Goal: Task Accomplishment & Management: Manage account settings

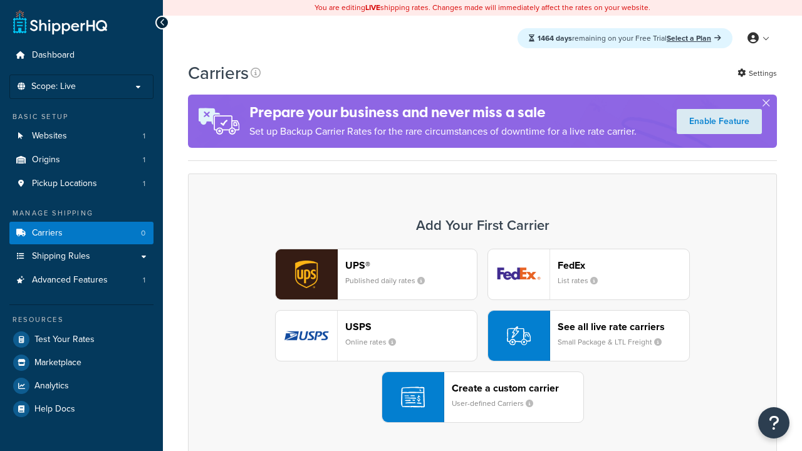
click at [483, 336] on div "UPS® Published daily rates FedEx List rates USPS Online rates See all live rate…" at bounding box center [482, 336] width 563 height 174
click at [624, 265] on header "FedEx" at bounding box center [624, 265] width 132 height 12
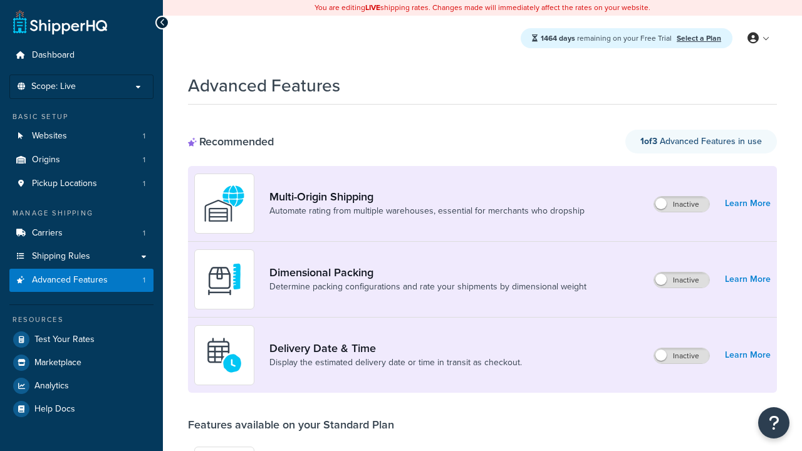
scroll to position [110, 0]
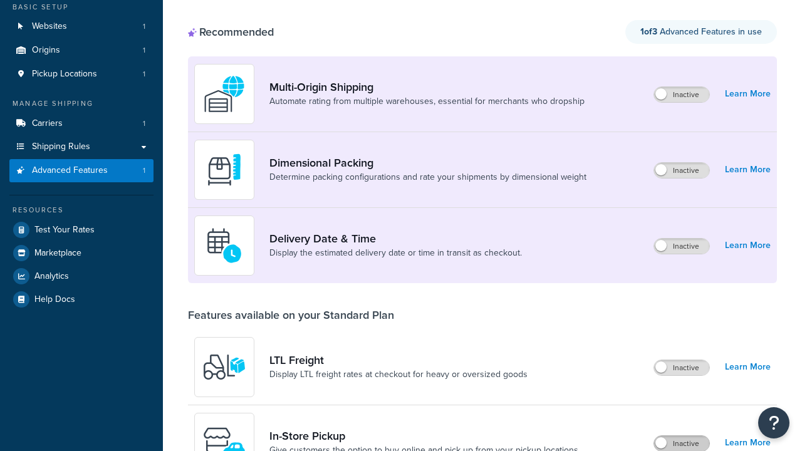
click at [682, 436] on label "Inactive" at bounding box center [681, 443] width 55 height 15
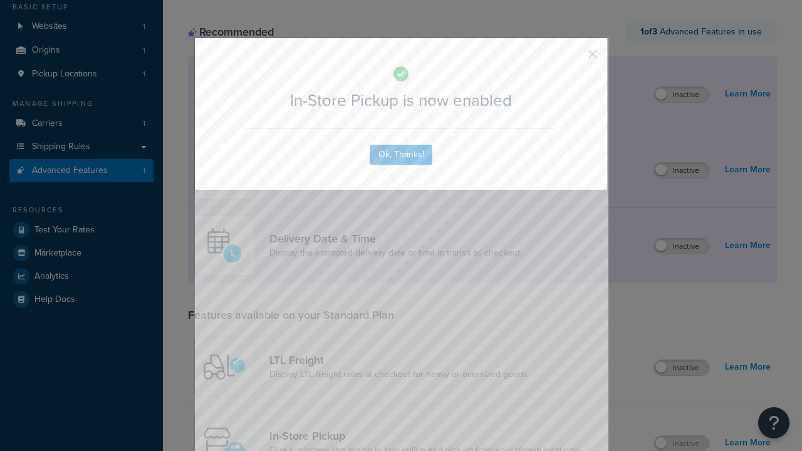
scroll to position [0, 0]
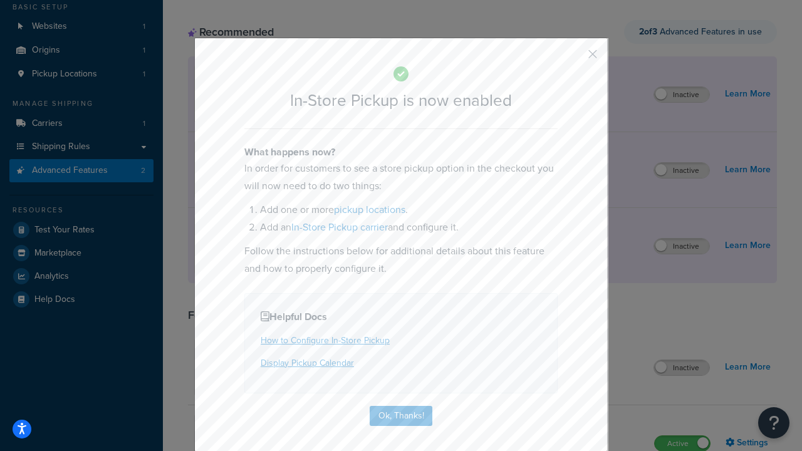
click at [574, 58] on button "button" at bounding box center [574, 58] width 3 height 3
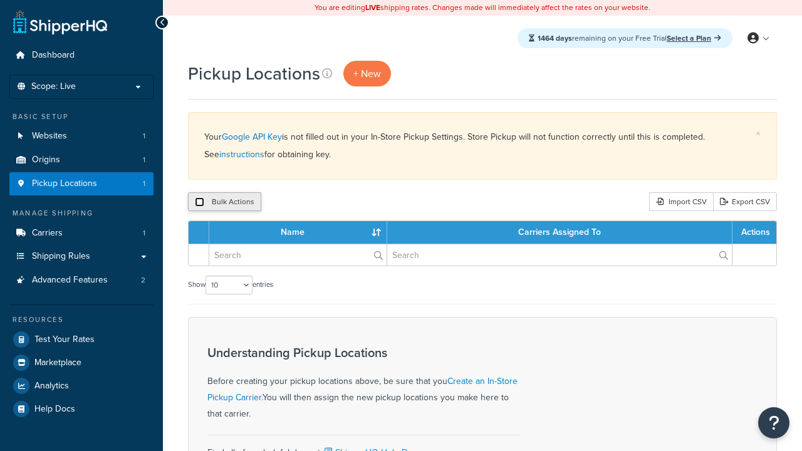
click at [199, 202] on input "checkbox" at bounding box center [199, 201] width 9 height 9
checkbox input "true"
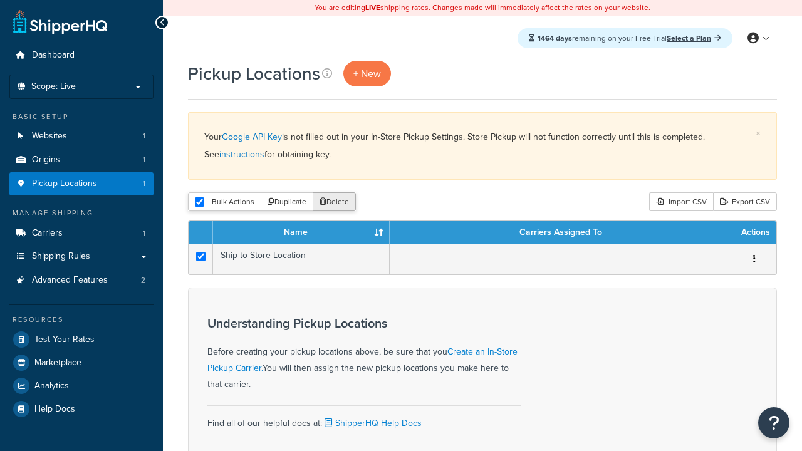
click at [337, 202] on button "Delete" at bounding box center [334, 201] width 43 height 19
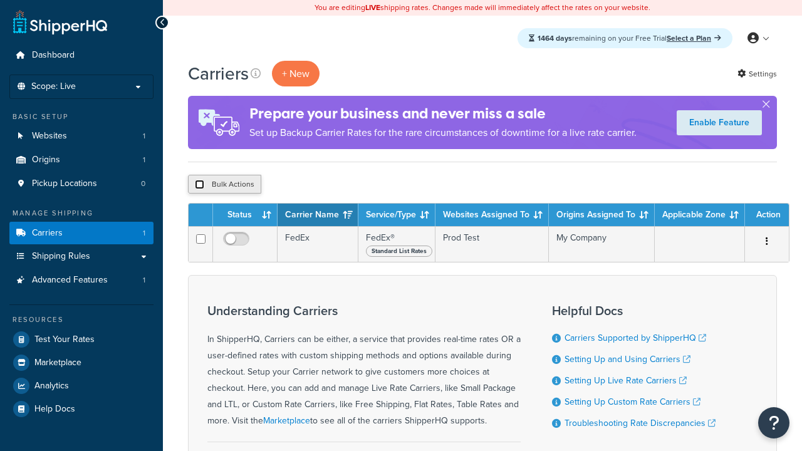
click at [199, 185] on input "checkbox" at bounding box center [199, 184] width 9 height 9
checkbox input "true"
click at [0, 0] on button "Delete" at bounding box center [0, 0] width 0 height 0
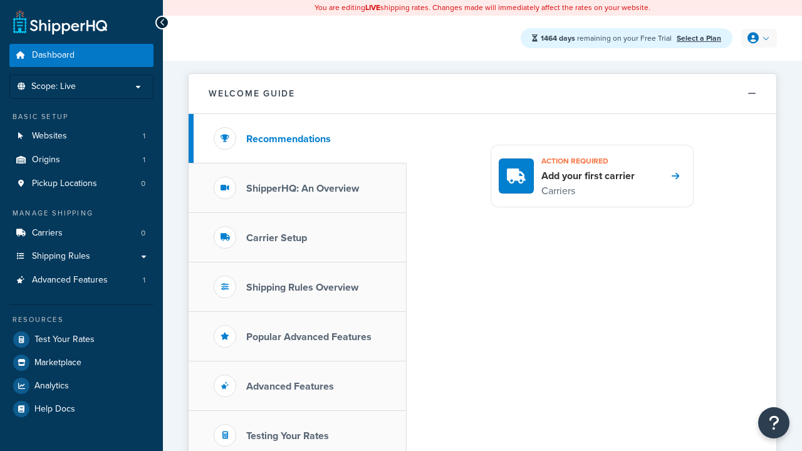
click at [758, 38] on icon at bounding box center [753, 38] width 11 height 11
click at [0, 0] on span "My Profile" at bounding box center [0, 0] width 0 height 0
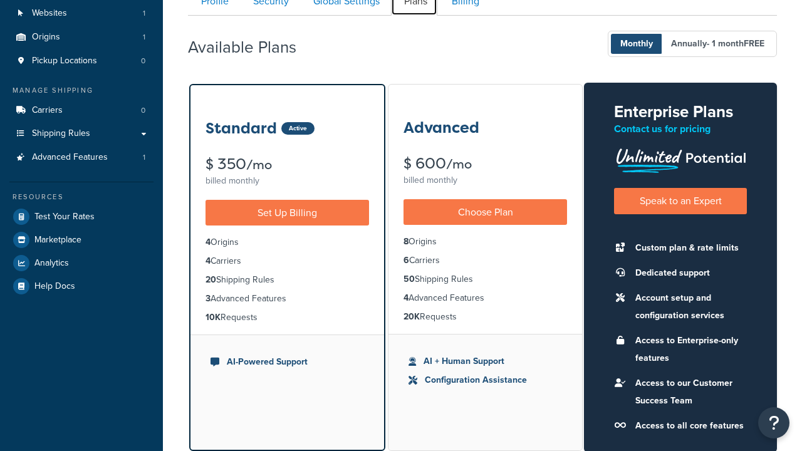
click at [414, 14] on link "Plans" at bounding box center [414, 1] width 46 height 28
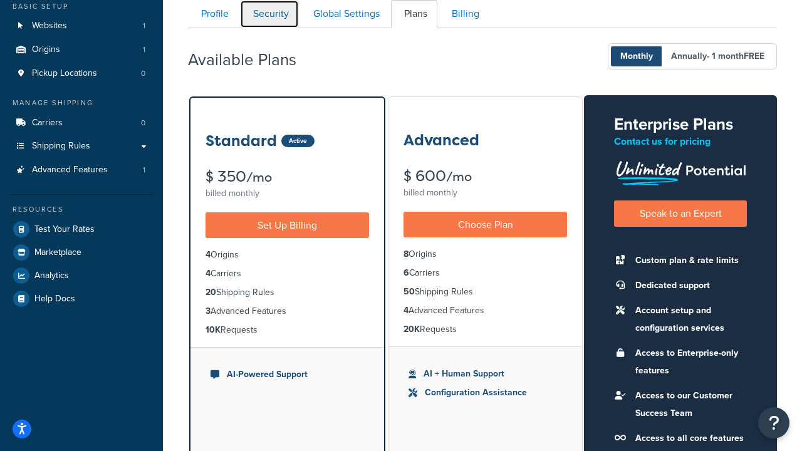
click at [270, 14] on link "Security" at bounding box center [269, 14] width 59 height 28
